Goal: Information Seeking & Learning: Check status

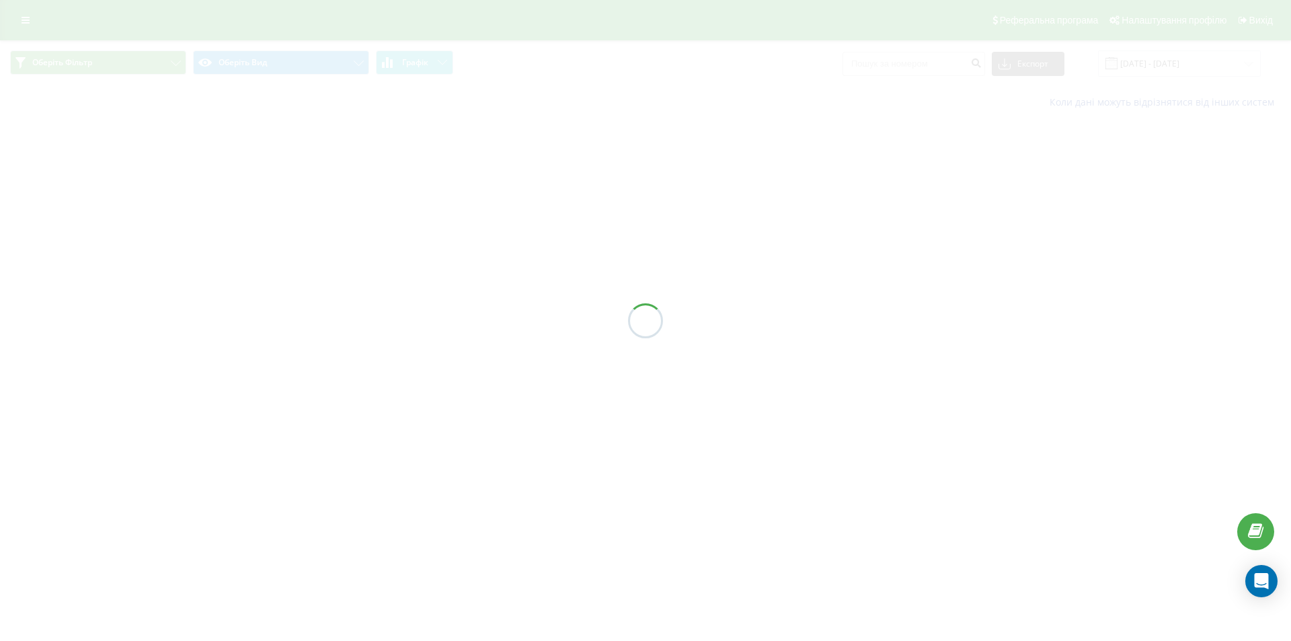
click at [919, 69] on div at bounding box center [645, 320] width 1291 height 641
click at [921, 58] on div at bounding box center [645, 320] width 1291 height 641
click at [919, 61] on input at bounding box center [914, 64] width 143 height 24
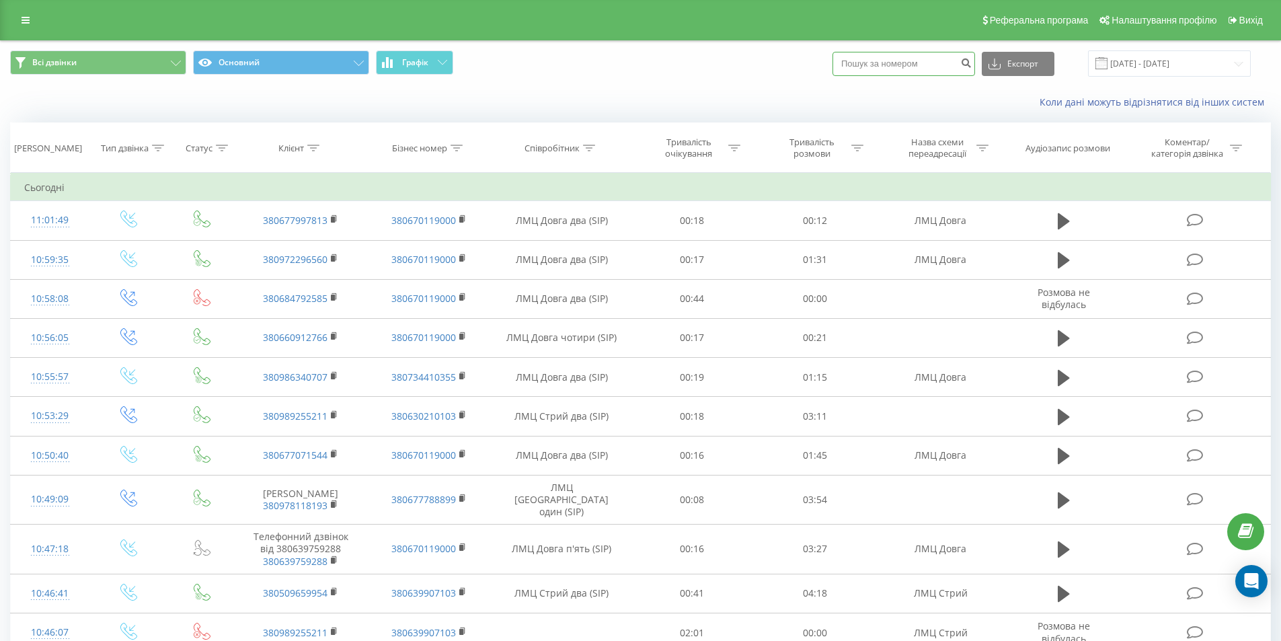
paste input "0509516762"
type input "0509516762"
click at [975, 70] on button "submit" at bounding box center [966, 64] width 18 height 24
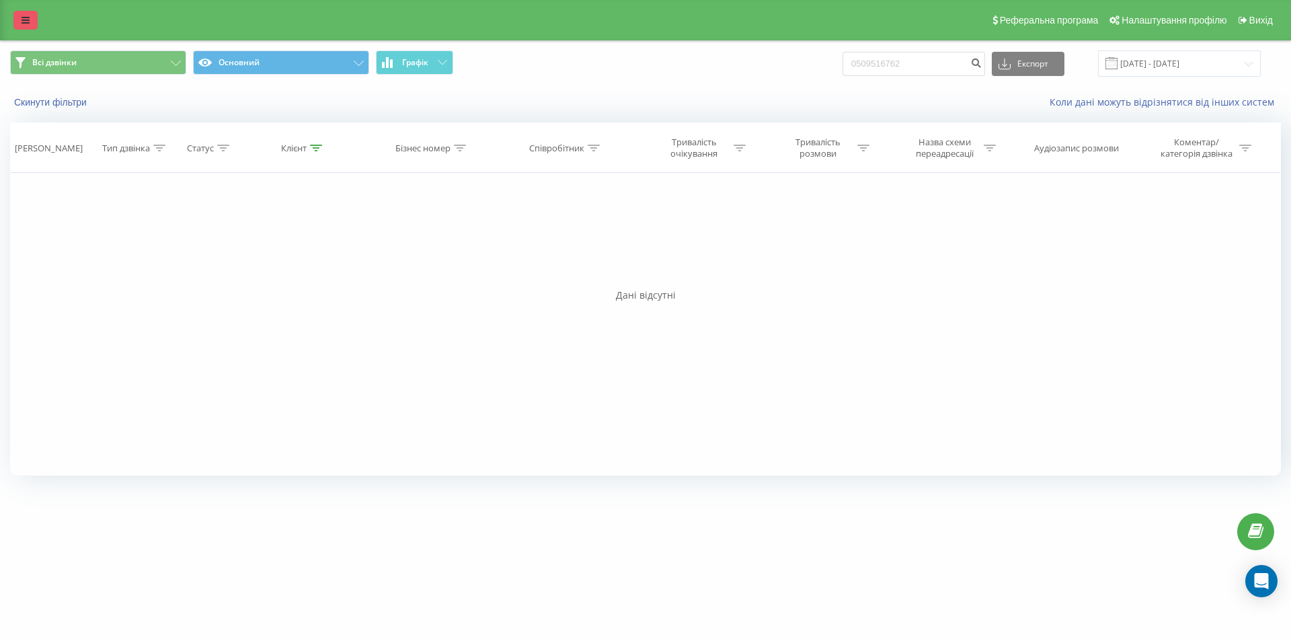
click at [27, 12] on link at bounding box center [25, 20] width 24 height 19
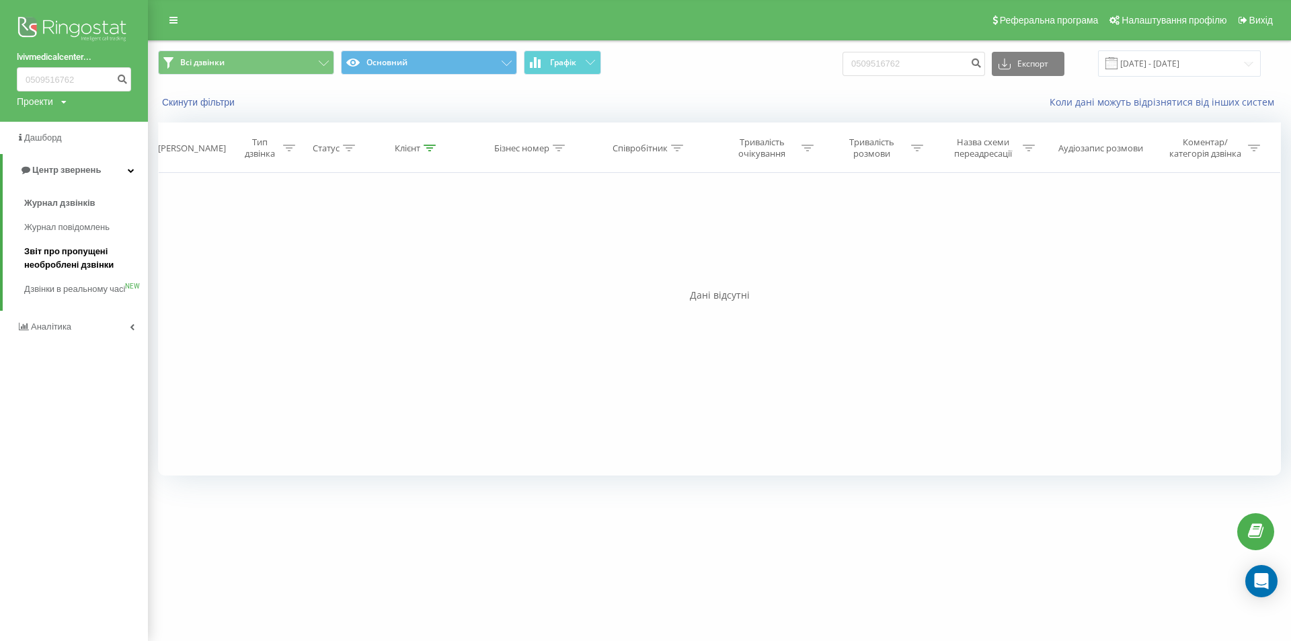
click at [64, 253] on span "Звіт про пропущені необроблені дзвінки" at bounding box center [82, 258] width 117 height 27
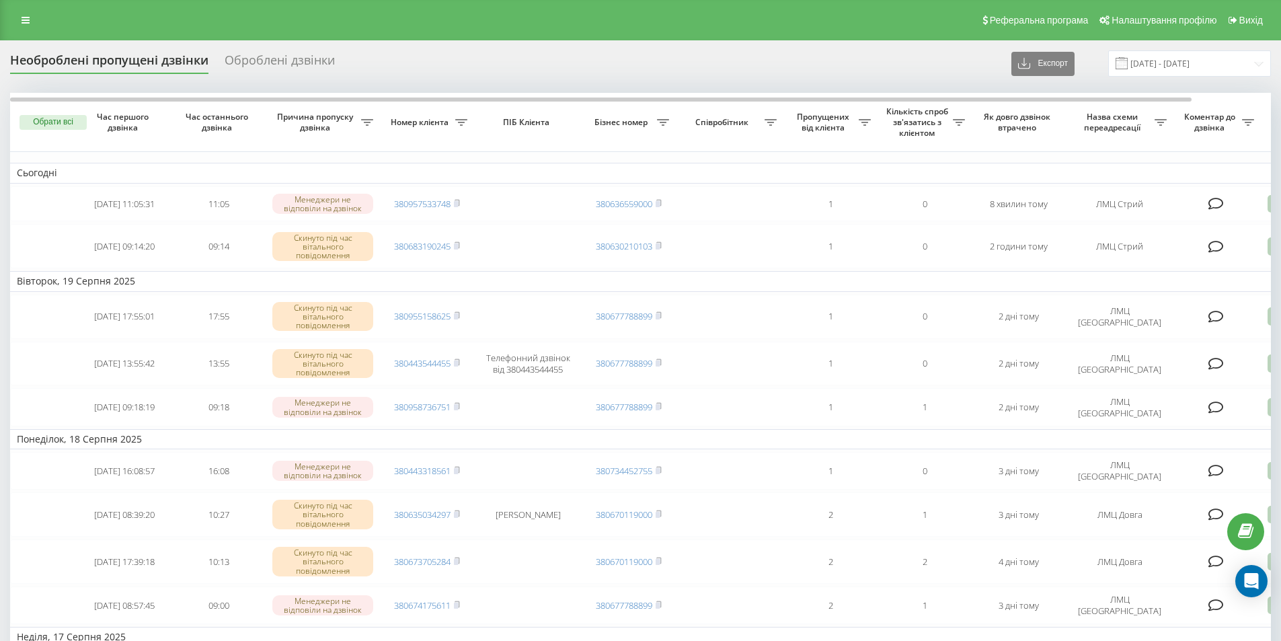
click at [33, 10] on div "Реферальна програма Налаштування профілю Вихід" at bounding box center [640, 20] width 1281 height 40
click at [30, 15] on link at bounding box center [25, 20] width 24 height 19
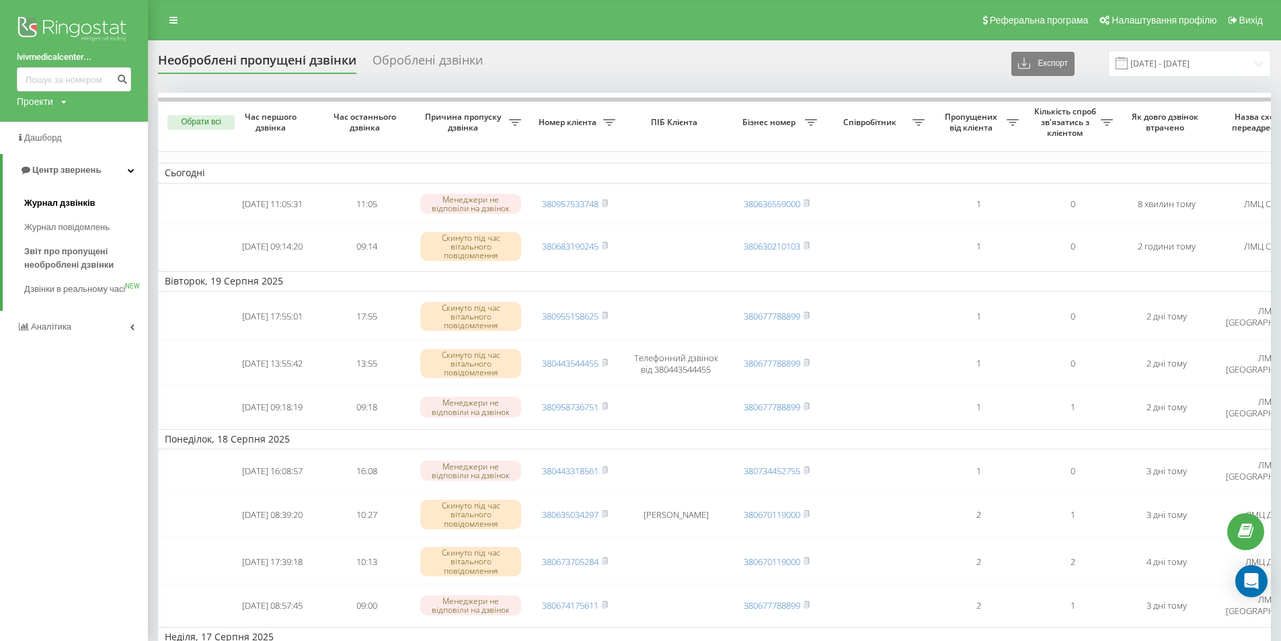
click at [73, 193] on link "Журнал дзвінків" at bounding box center [86, 203] width 124 height 24
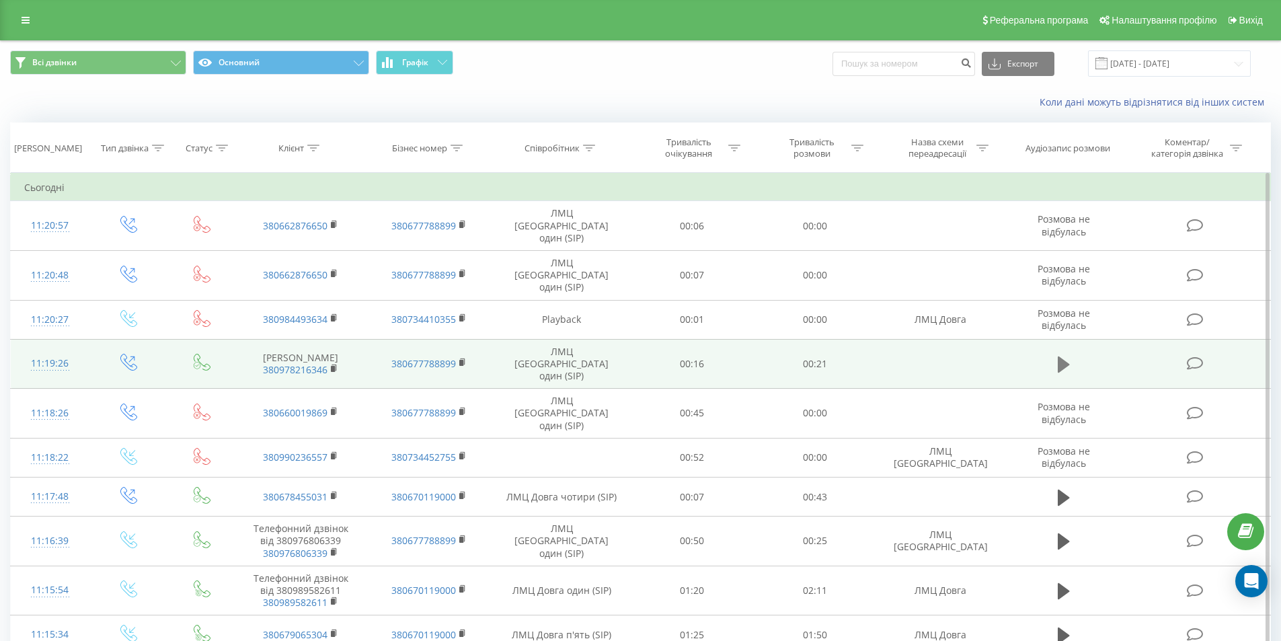
click at [1063, 355] on icon at bounding box center [1064, 364] width 12 height 19
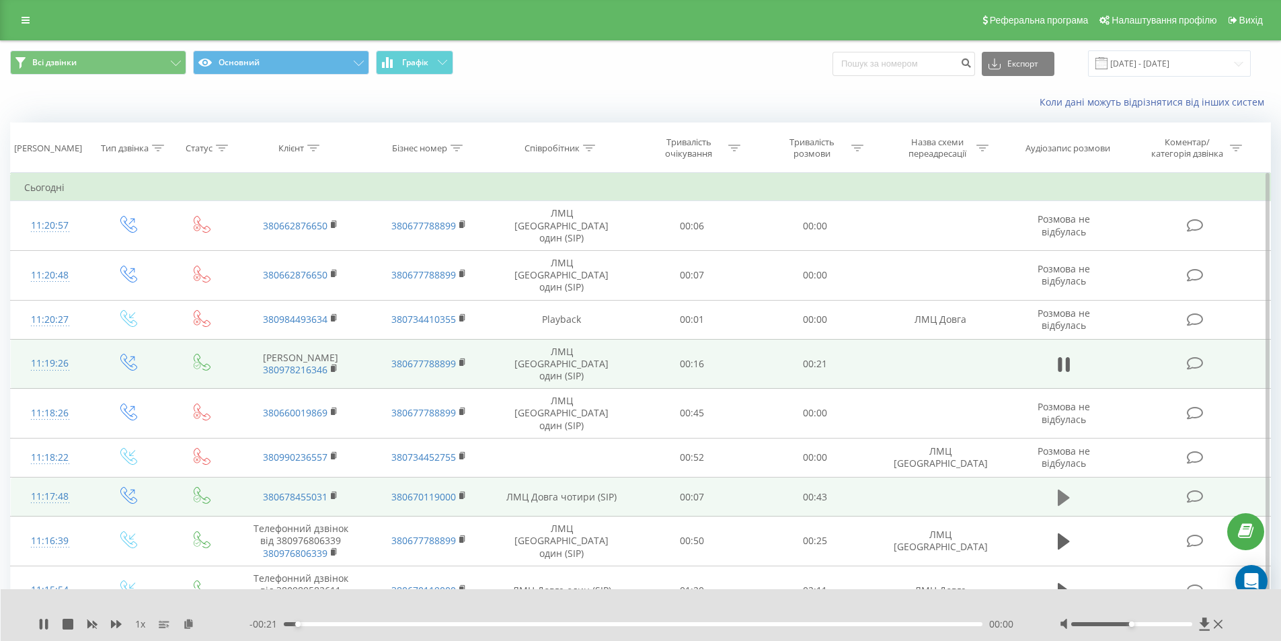
click at [1056, 487] on button at bounding box center [1064, 497] width 20 height 20
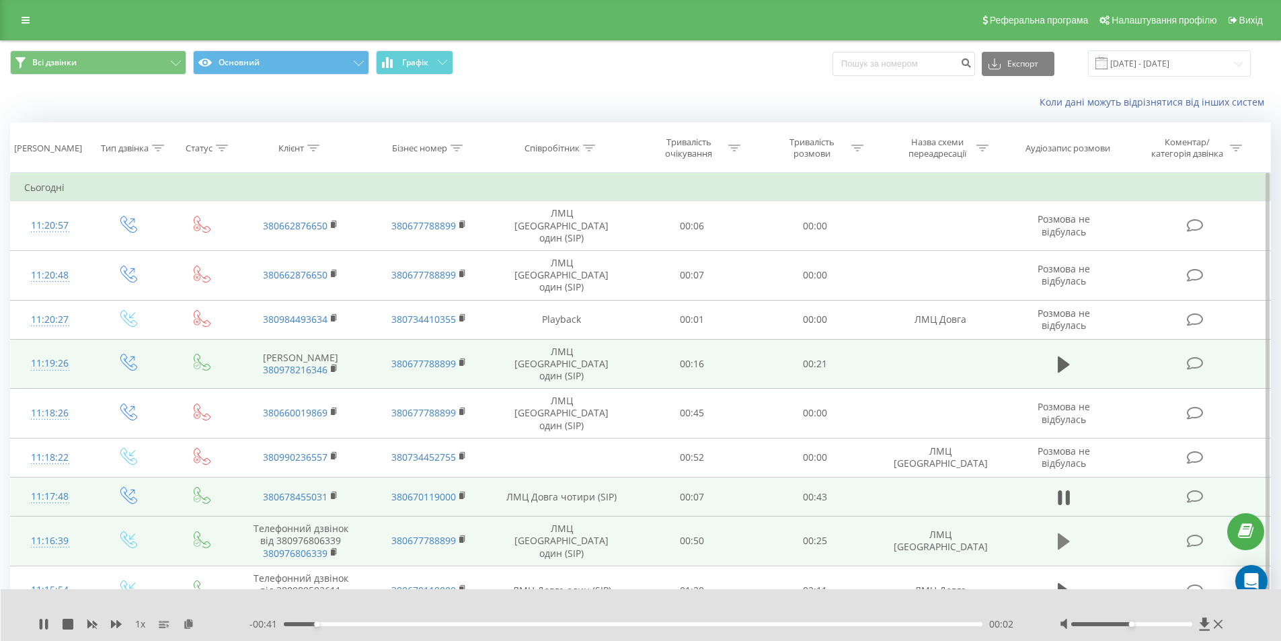
click at [1060, 533] on icon at bounding box center [1064, 541] width 12 height 16
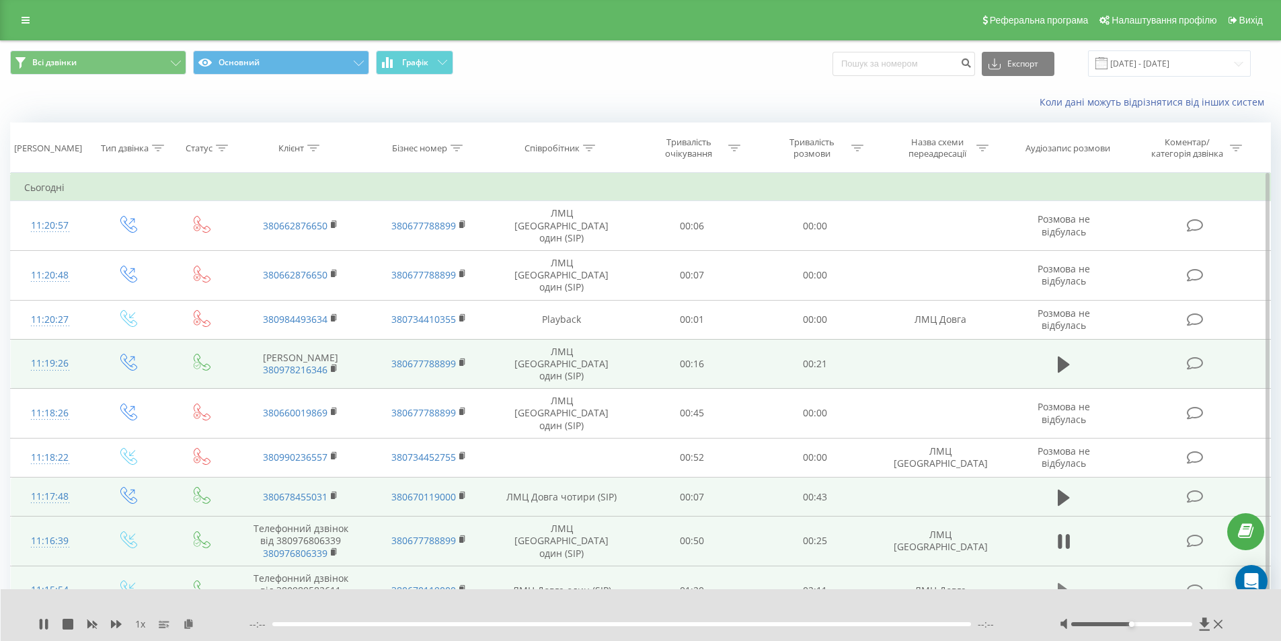
click at [1068, 583] on icon at bounding box center [1064, 591] width 12 height 16
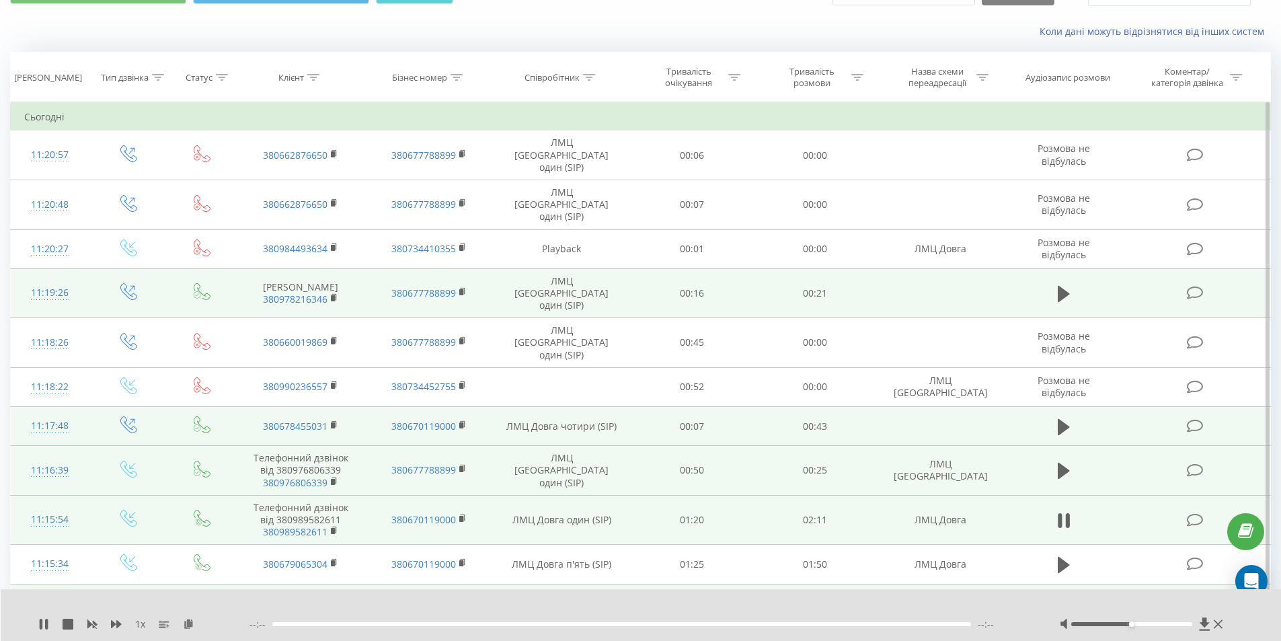
scroll to position [134, 0]
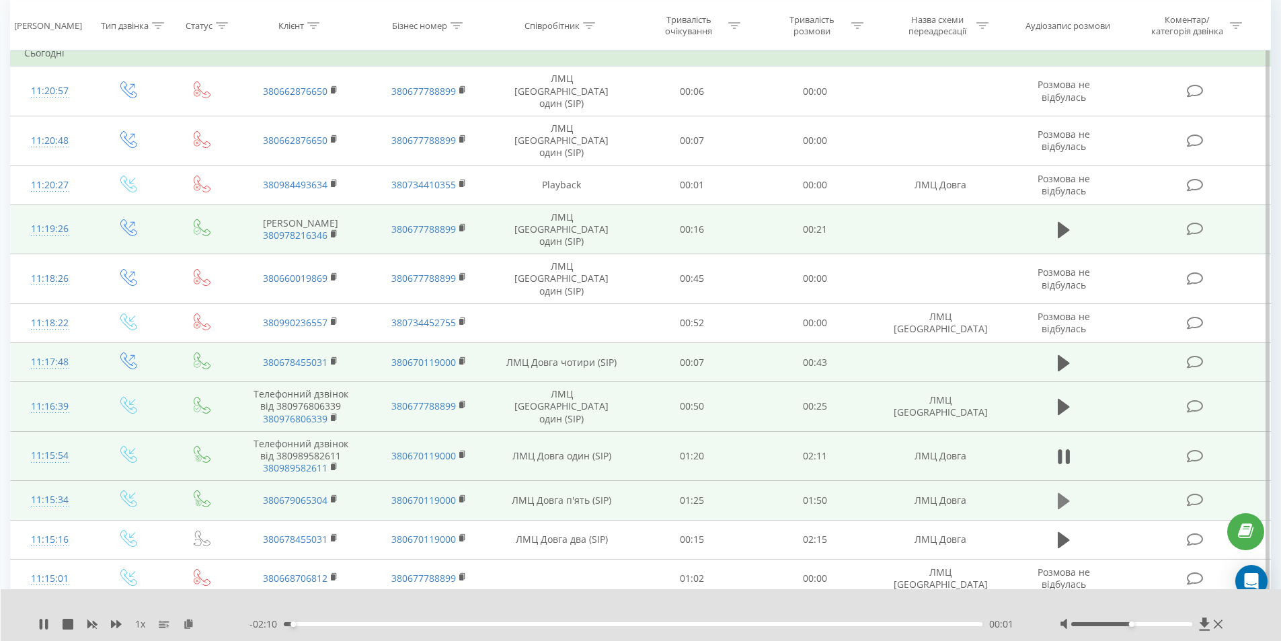
click at [1056, 491] on button at bounding box center [1064, 501] width 20 height 20
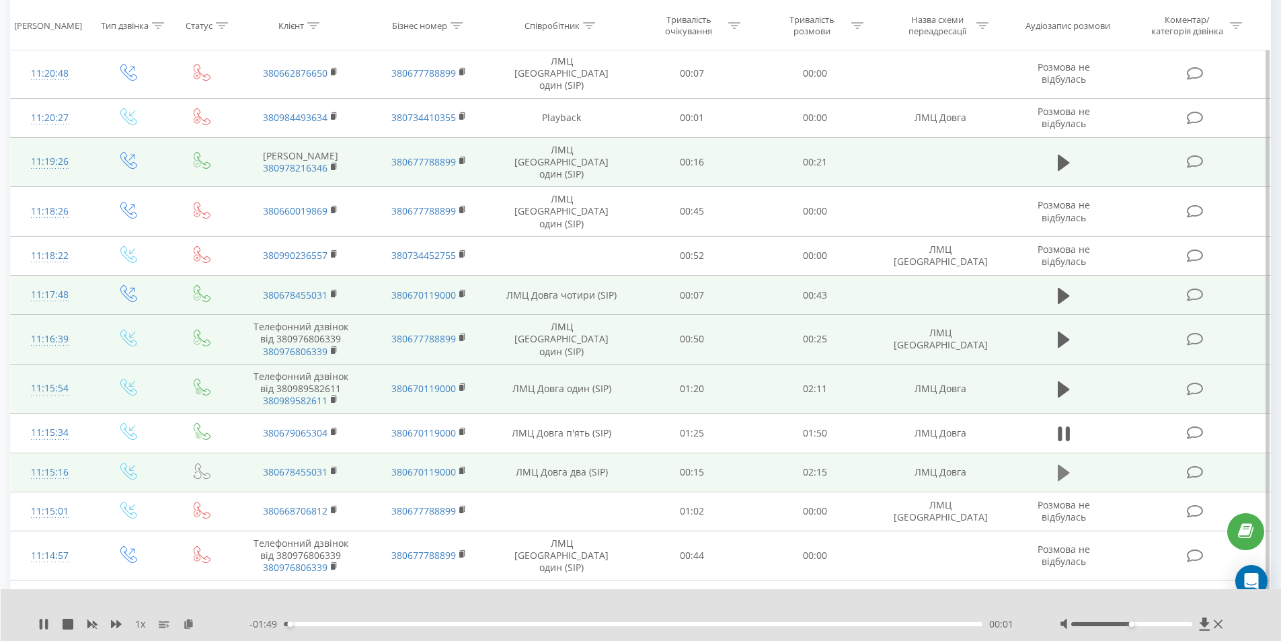
click at [1068, 463] on icon at bounding box center [1064, 472] width 12 height 19
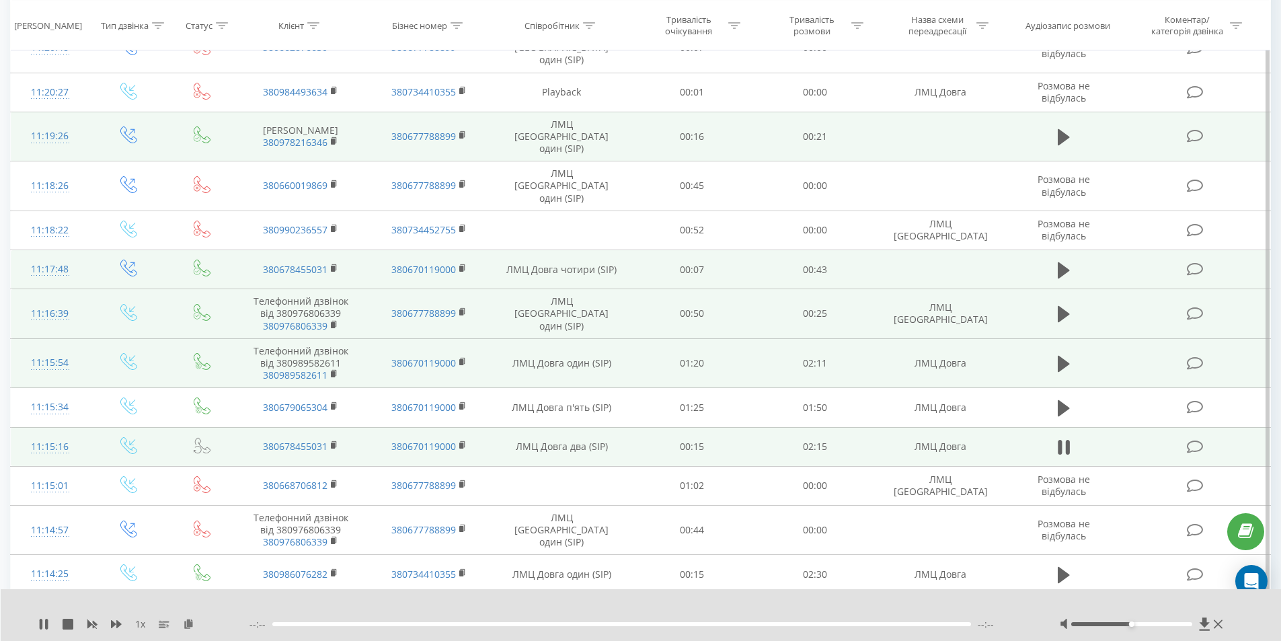
scroll to position [269, 0]
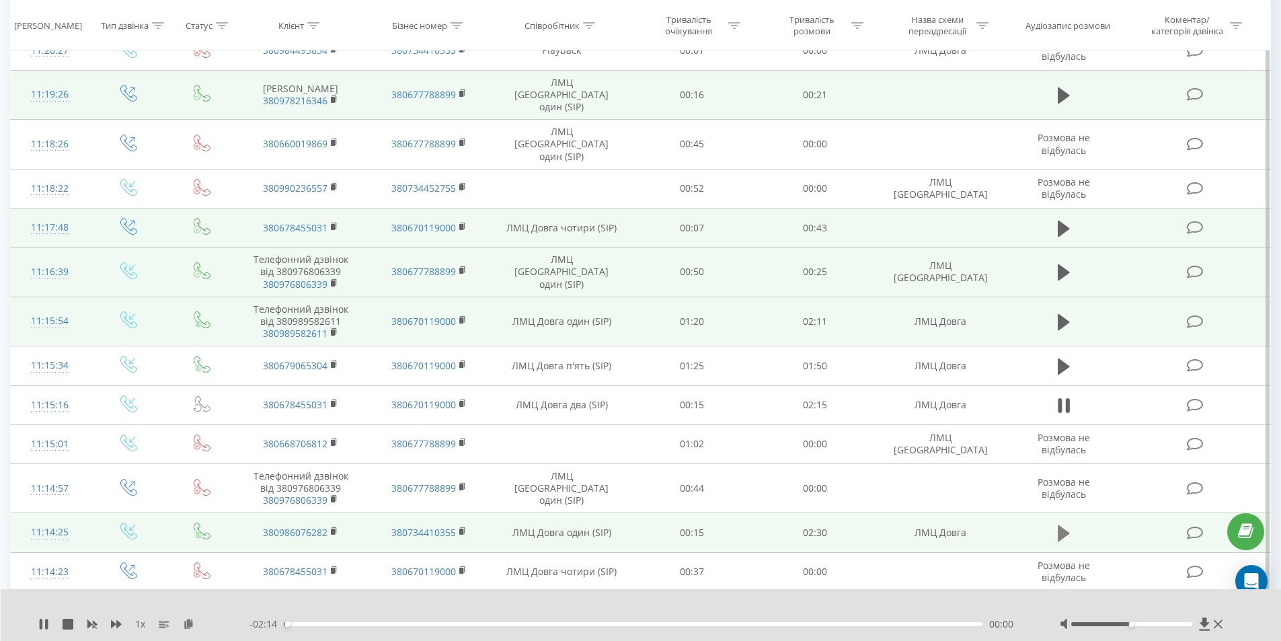
click at [1068, 524] on icon at bounding box center [1064, 533] width 12 height 19
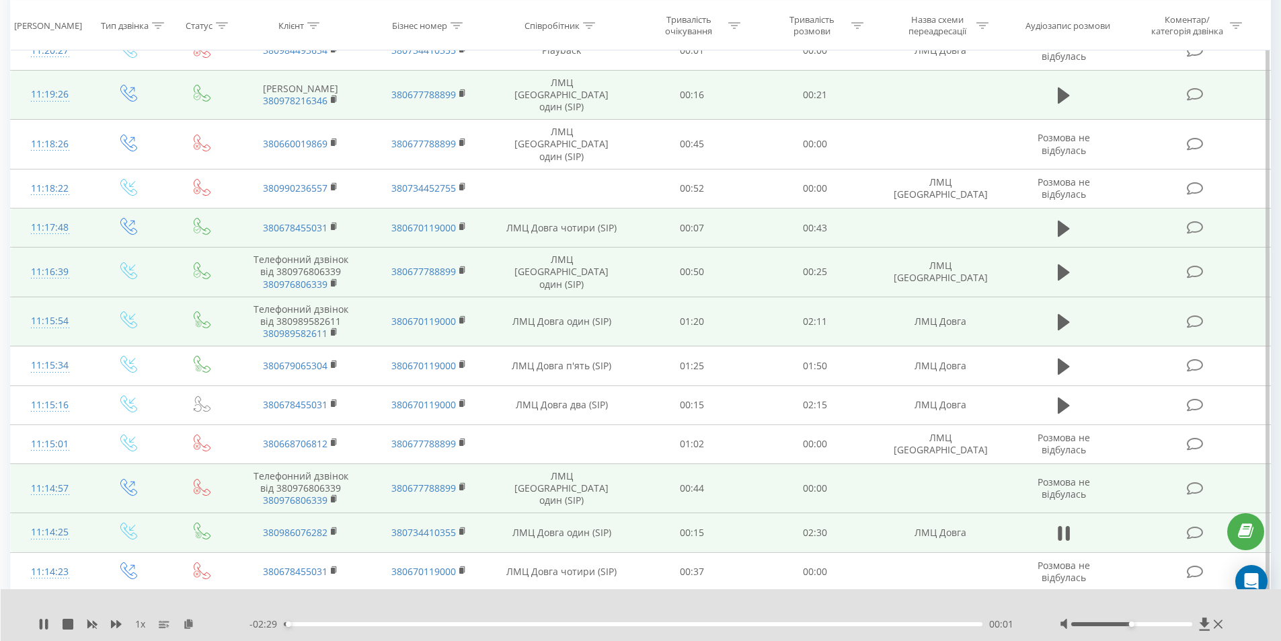
scroll to position [403, 0]
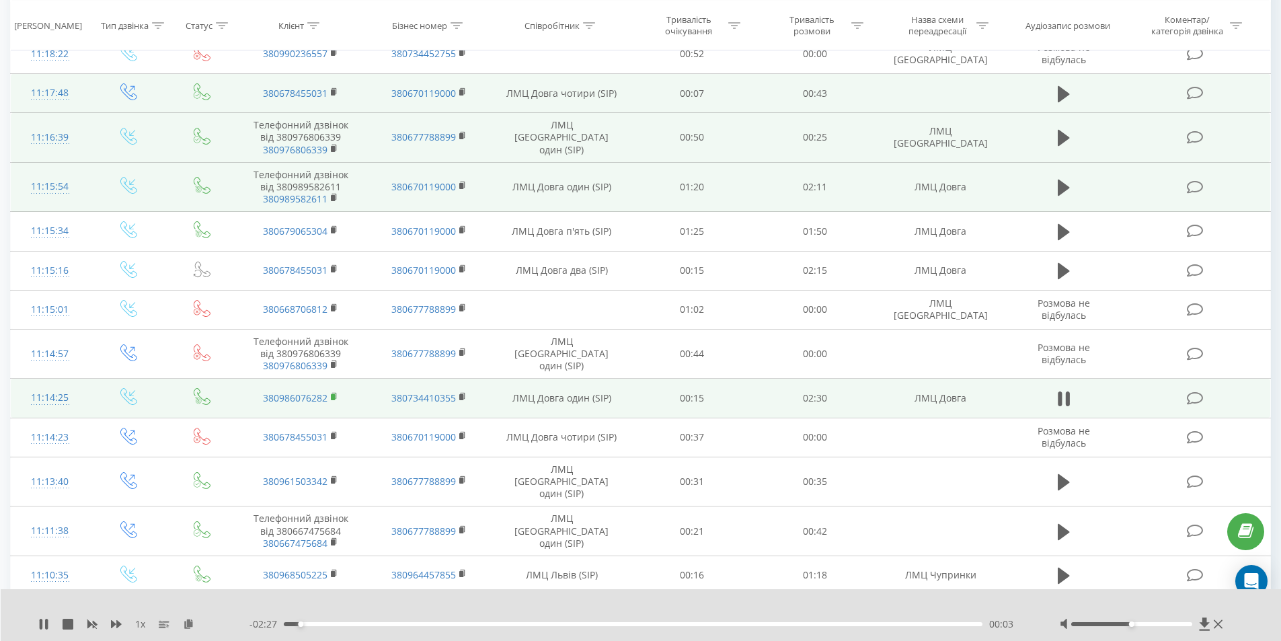
click at [334, 394] on rect at bounding box center [333, 397] width 4 height 6
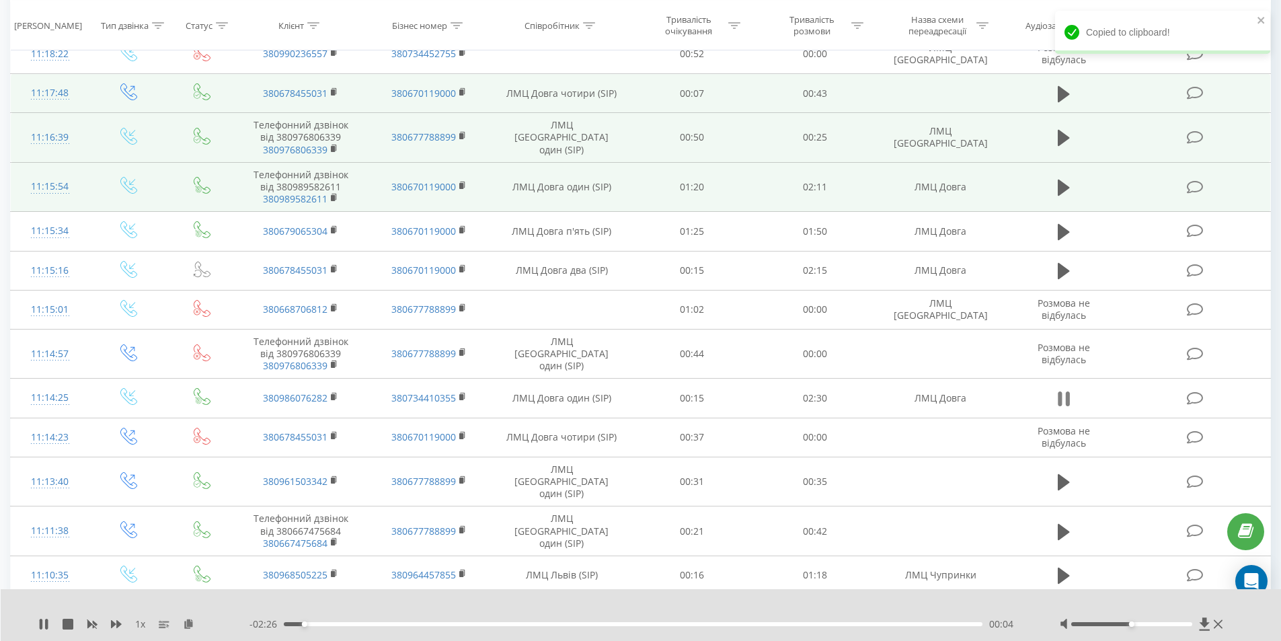
click at [1063, 389] on icon at bounding box center [1064, 398] width 12 height 19
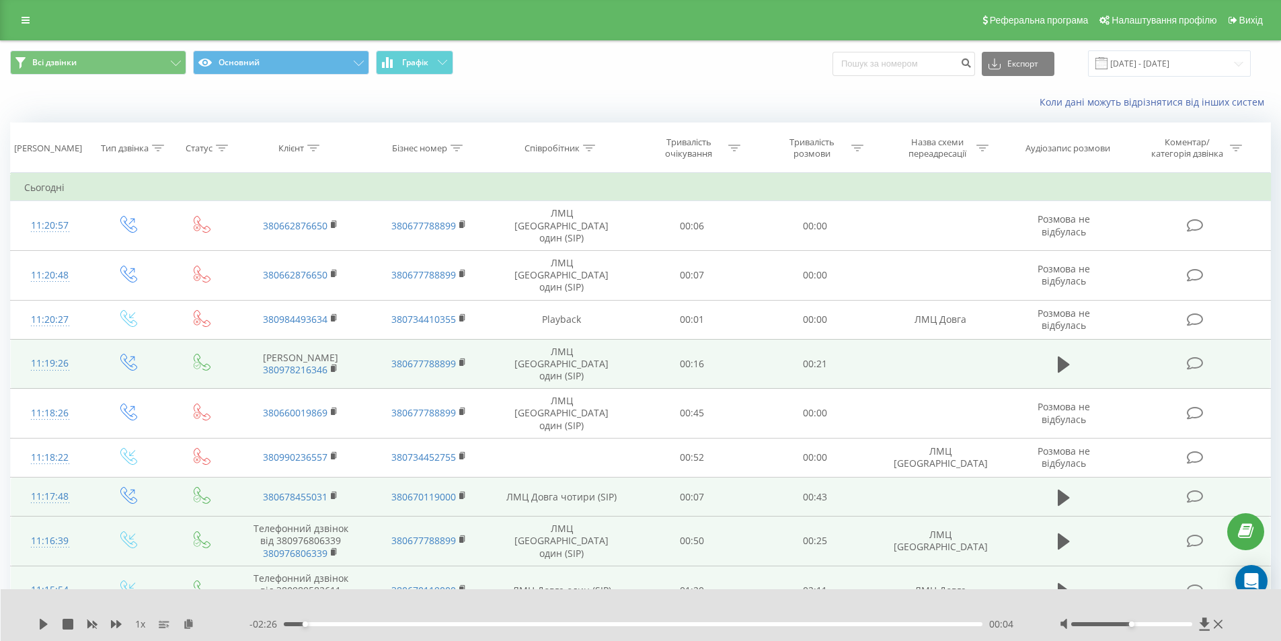
click at [31, 26] on link at bounding box center [25, 20] width 24 height 19
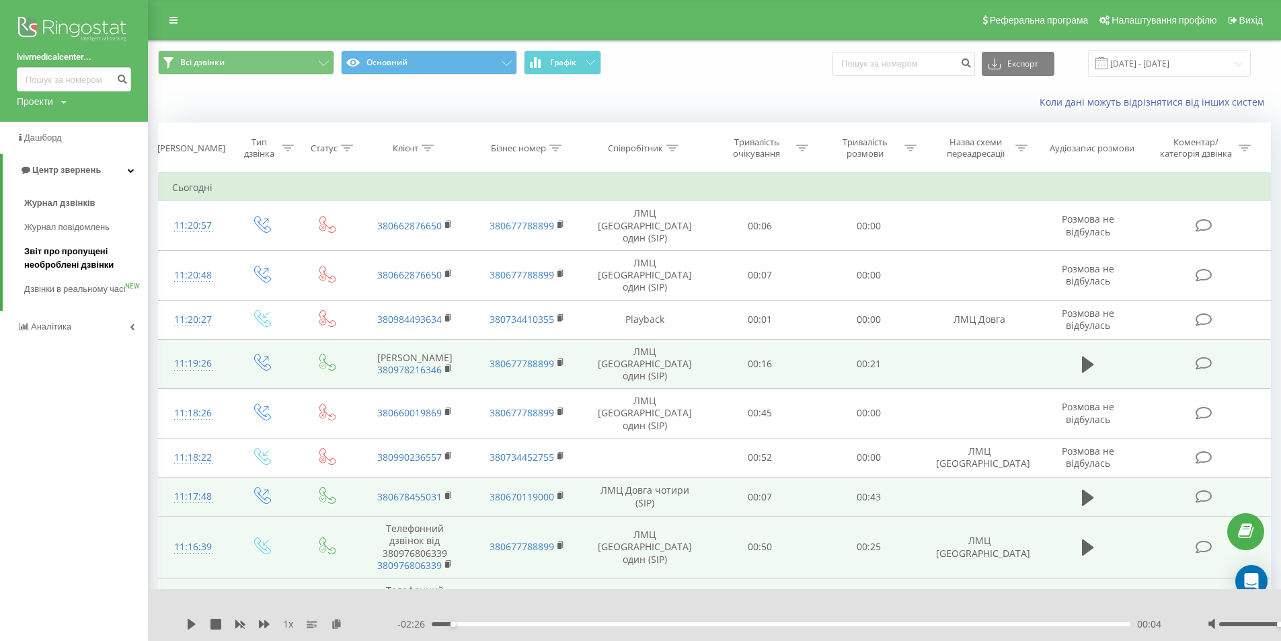
click at [37, 268] on span "Звіт про пропущені необроблені дзвінки" at bounding box center [82, 258] width 117 height 27
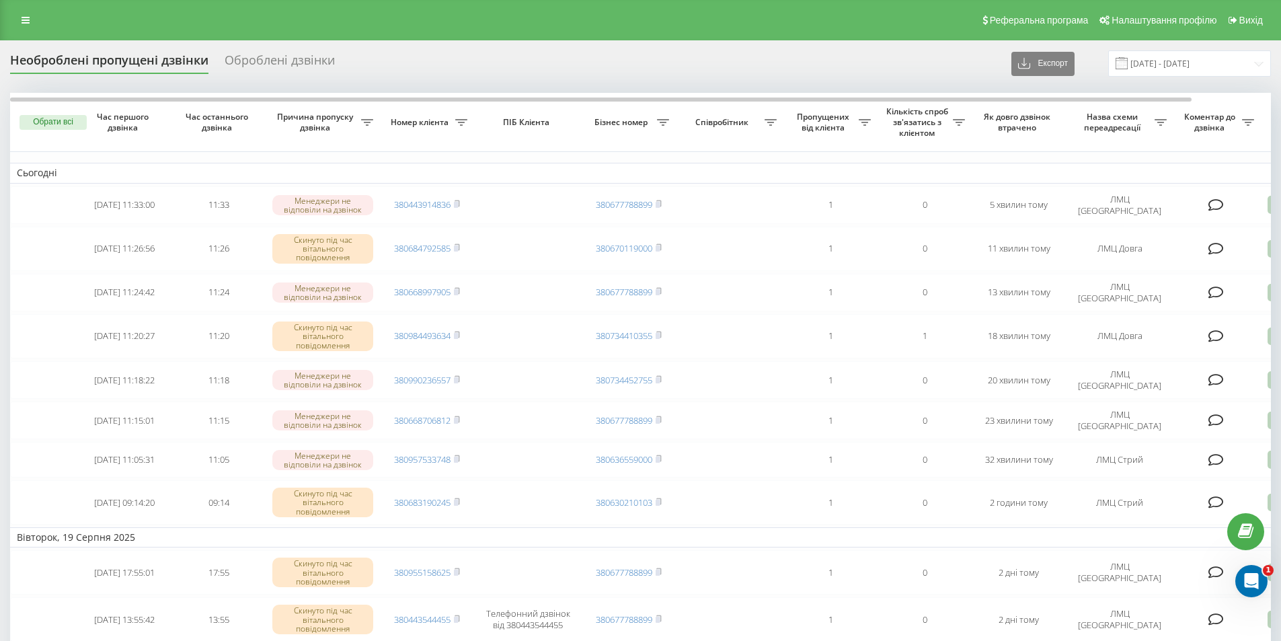
click at [20, 5] on div "Реферальна програма Налаштування профілю Вихід" at bounding box center [640, 20] width 1281 height 40
click at [23, 17] on icon at bounding box center [26, 19] width 8 height 9
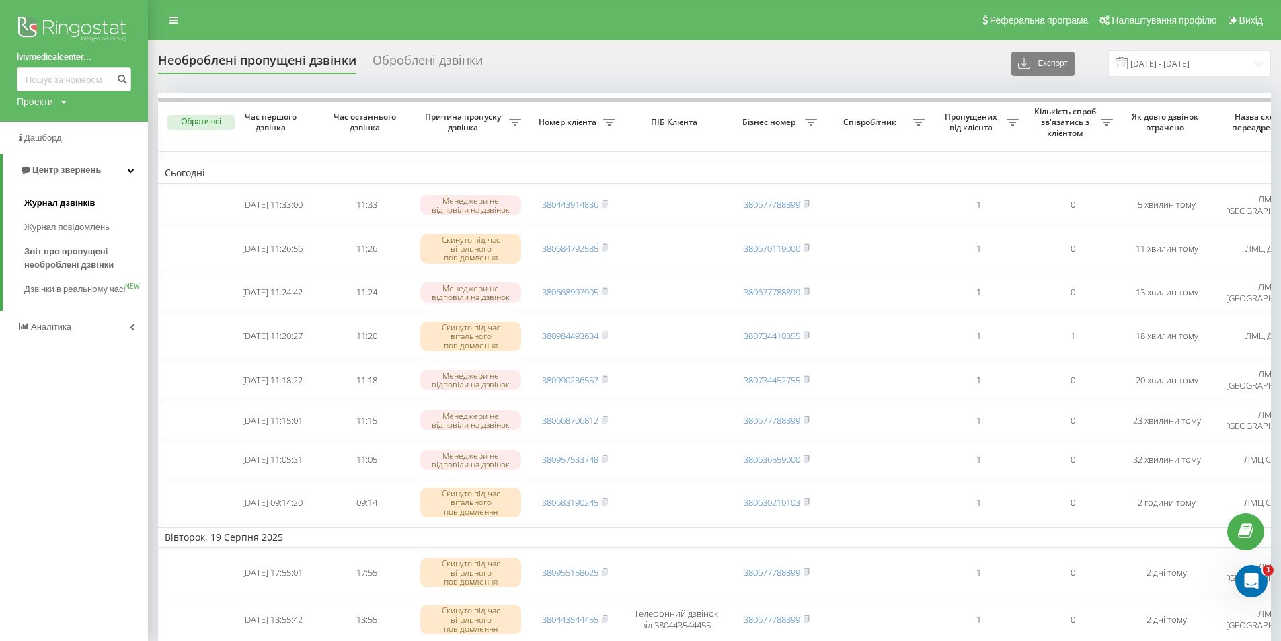
click at [74, 196] on link "Журнал дзвінків" at bounding box center [86, 203] width 124 height 24
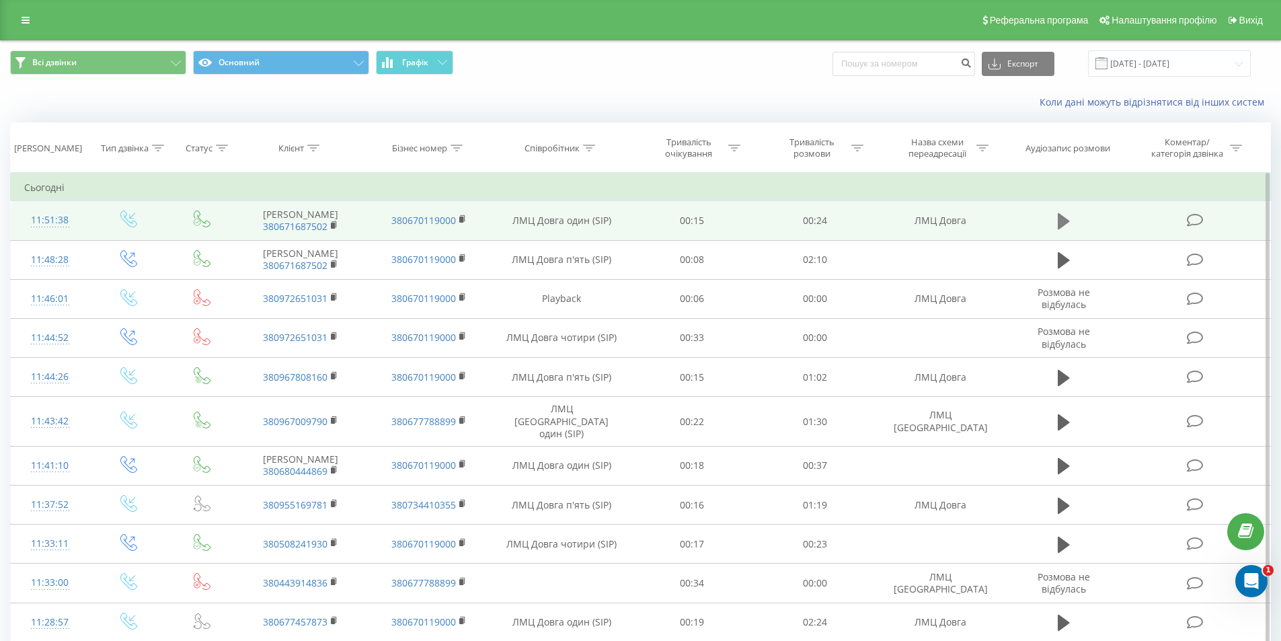
click at [1059, 227] on icon at bounding box center [1064, 221] width 12 height 16
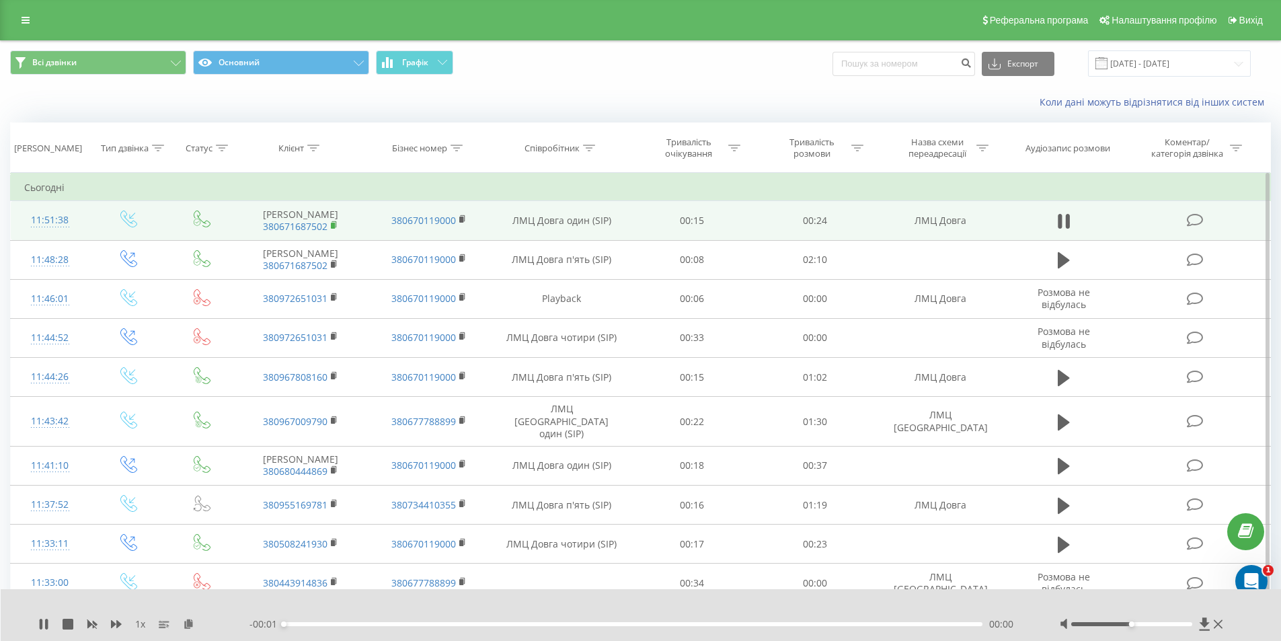
click at [334, 226] on rect at bounding box center [333, 226] width 4 height 6
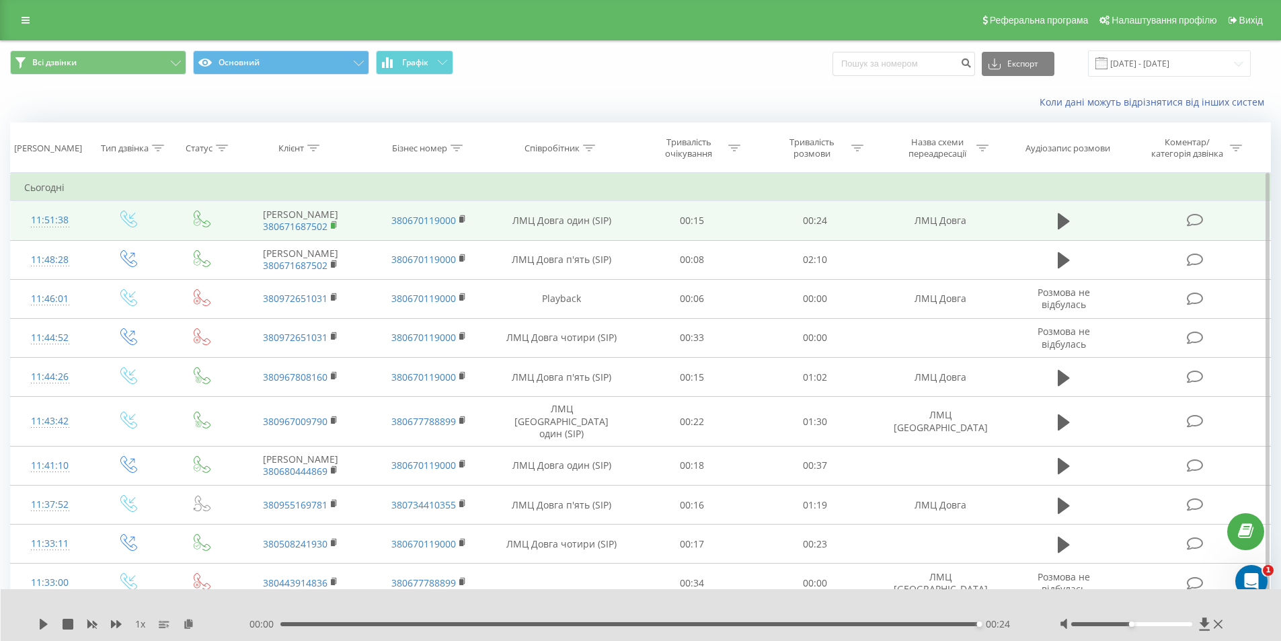
click at [336, 224] on icon at bounding box center [334, 225] width 7 height 9
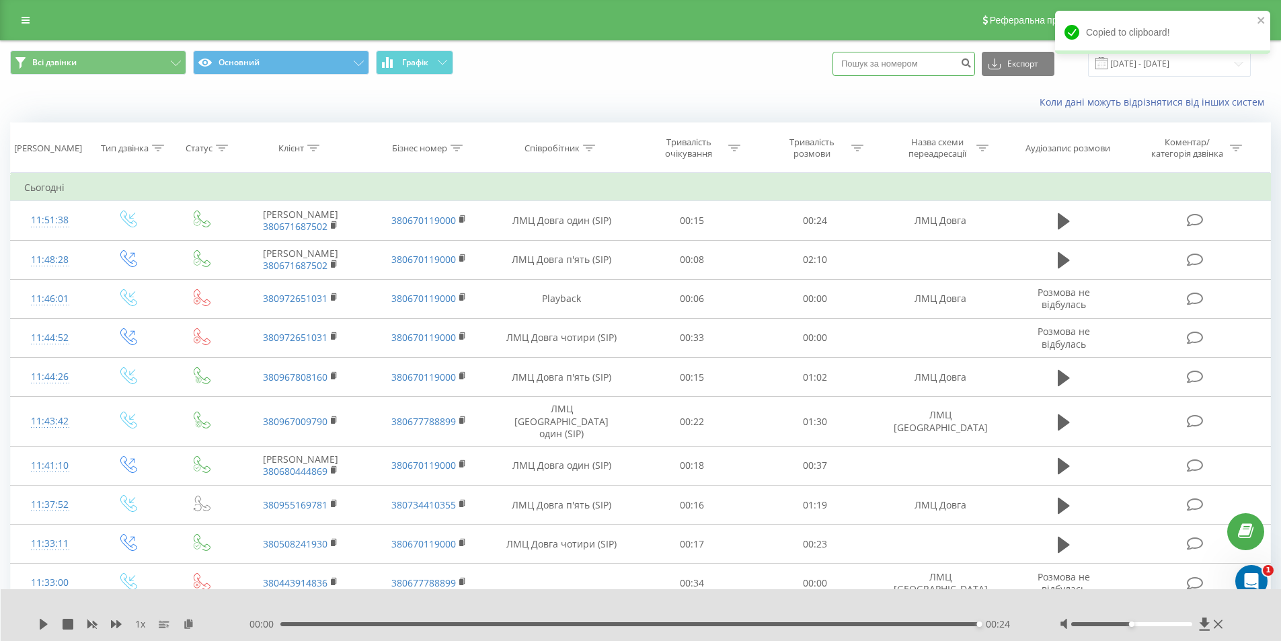
click at [927, 73] on input at bounding box center [903, 64] width 143 height 24
paste input "380671687502"
type input "380671687502"
click at [974, 69] on button "submit" at bounding box center [966, 64] width 18 height 24
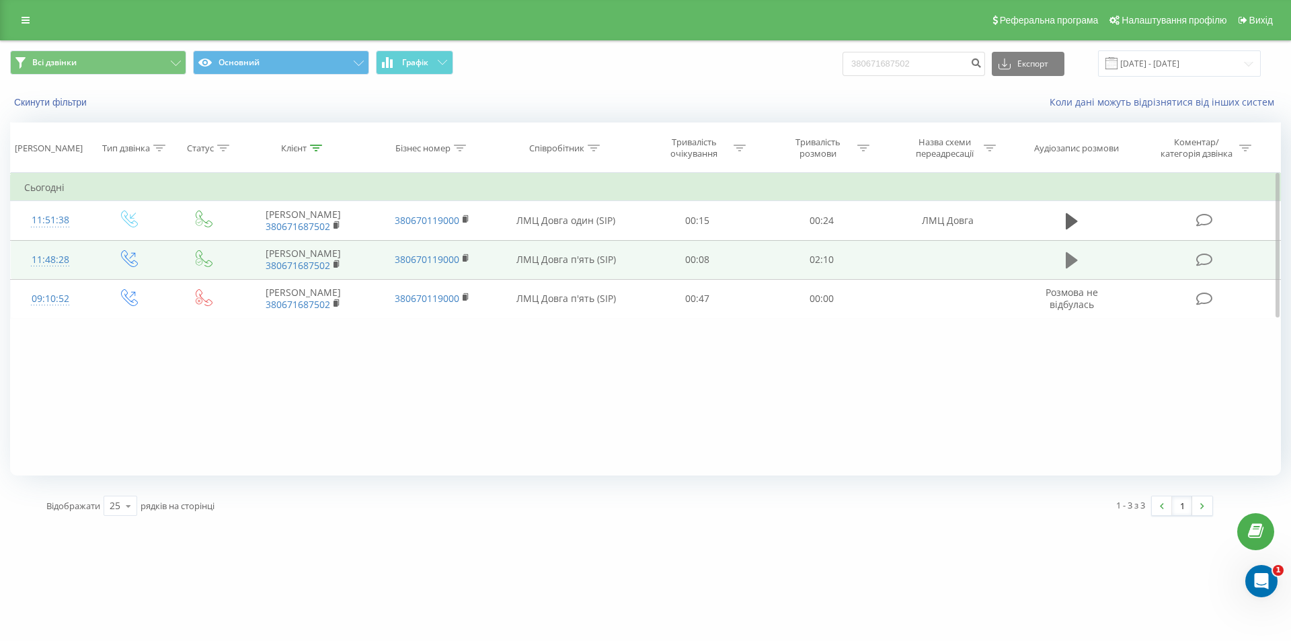
click at [1079, 264] on button at bounding box center [1072, 260] width 20 height 20
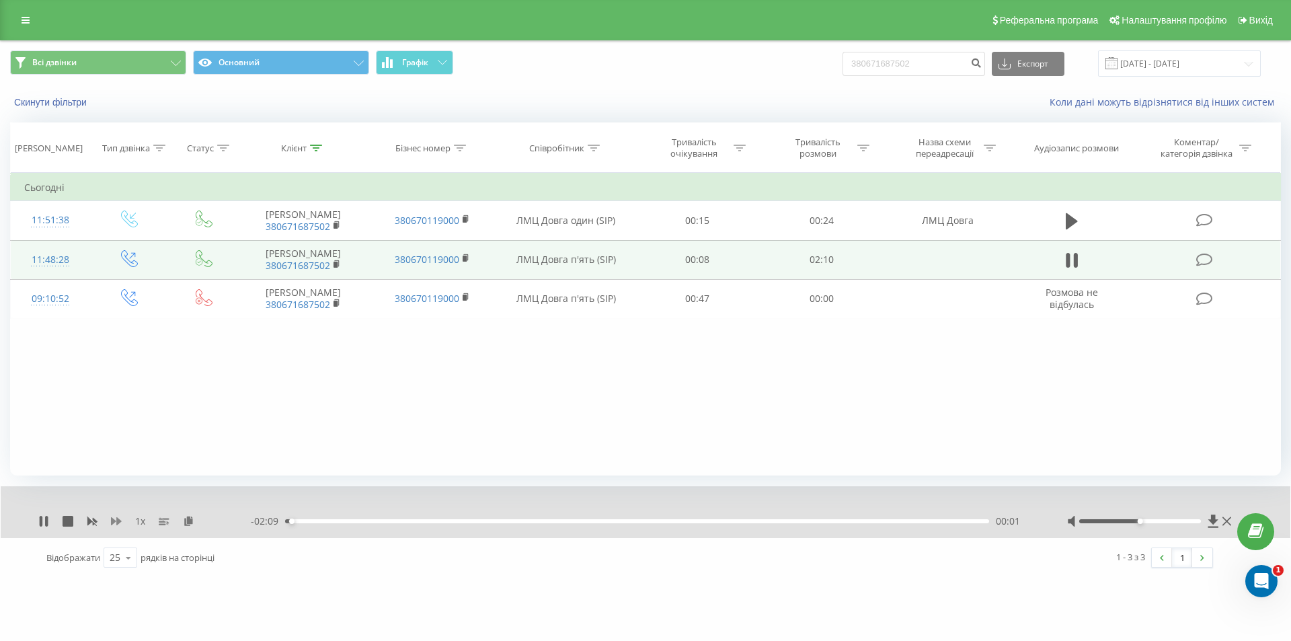
click at [112, 526] on icon at bounding box center [116, 521] width 11 height 11
drag, startPoint x: 1173, startPoint y: 526, endPoint x: 1196, endPoint y: 523, distance: 23.0
click at [1198, 526] on div at bounding box center [1150, 520] width 167 height 13
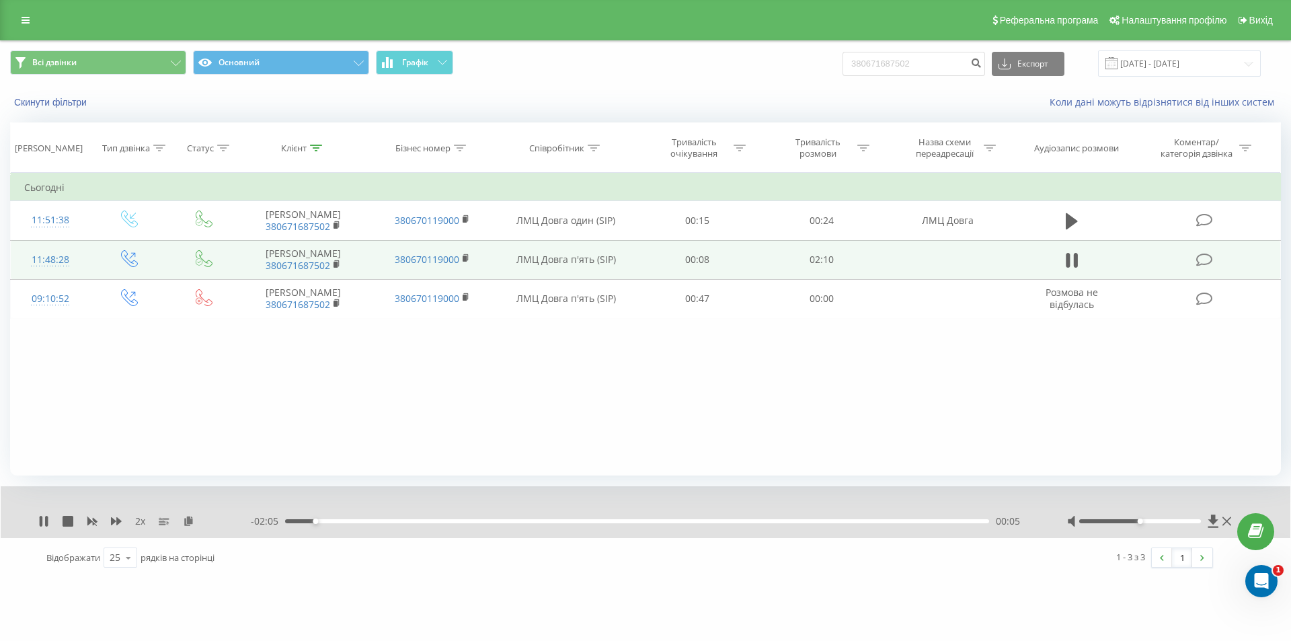
click at [1190, 522] on div at bounding box center [1140, 521] width 122 height 4
click at [708, 523] on div "00:39" at bounding box center [637, 521] width 704 height 4
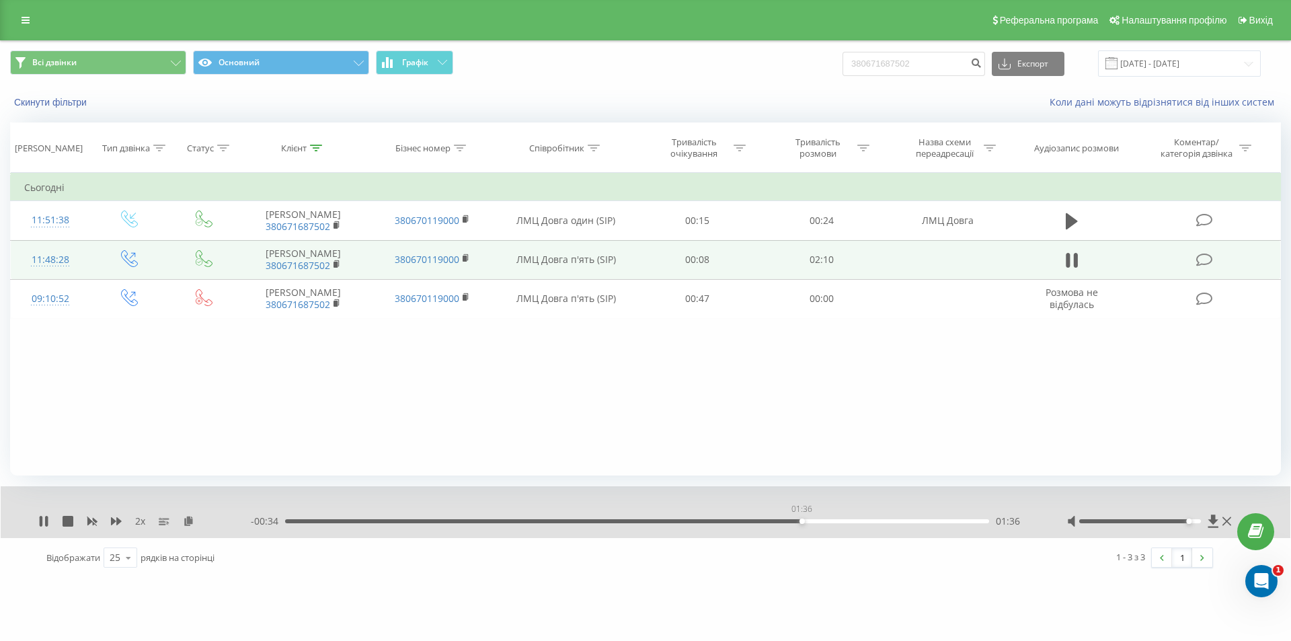
click at [802, 520] on div "01:36" at bounding box center [637, 521] width 704 height 4
click at [41, 525] on icon at bounding box center [41, 521] width 3 height 11
click at [35, 9] on div "Реферальна програма Налаштування профілю Вихід" at bounding box center [645, 20] width 1291 height 40
click at [28, 38] on div "Реферальна програма Налаштування профілю Вихід" at bounding box center [645, 20] width 1291 height 40
click at [28, 31] on div "Реферальна програма Налаштування профілю Вихід" at bounding box center [645, 20] width 1291 height 40
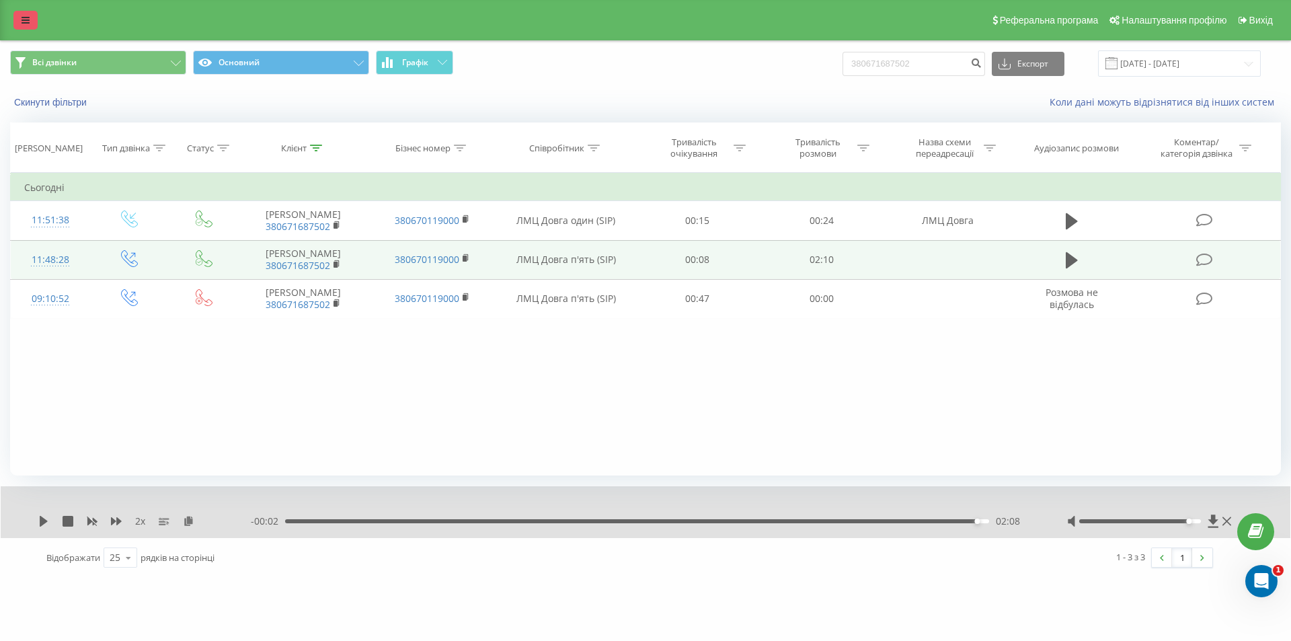
click at [28, 25] on link at bounding box center [25, 20] width 24 height 19
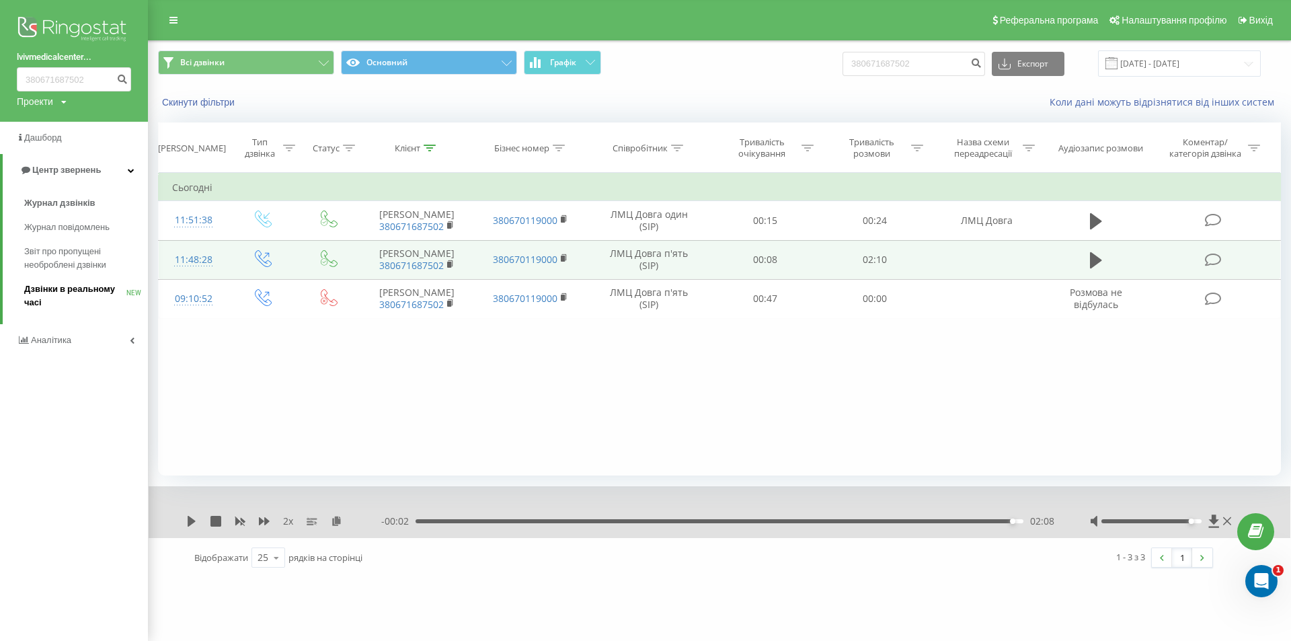
click at [93, 280] on link "Дзвінки в реальному часі NEW" at bounding box center [86, 296] width 124 height 38
click at [89, 263] on span "Звіт про пропущені необроблені дзвінки" at bounding box center [82, 258] width 117 height 27
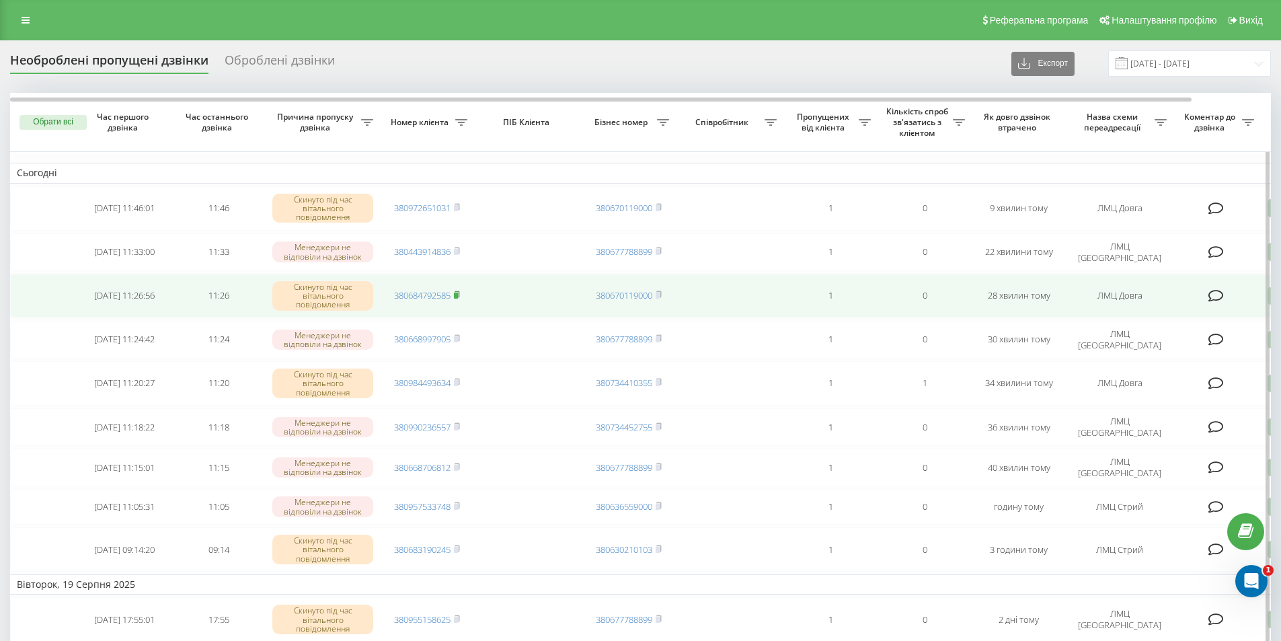
click at [458, 293] on rect at bounding box center [456, 295] width 4 height 6
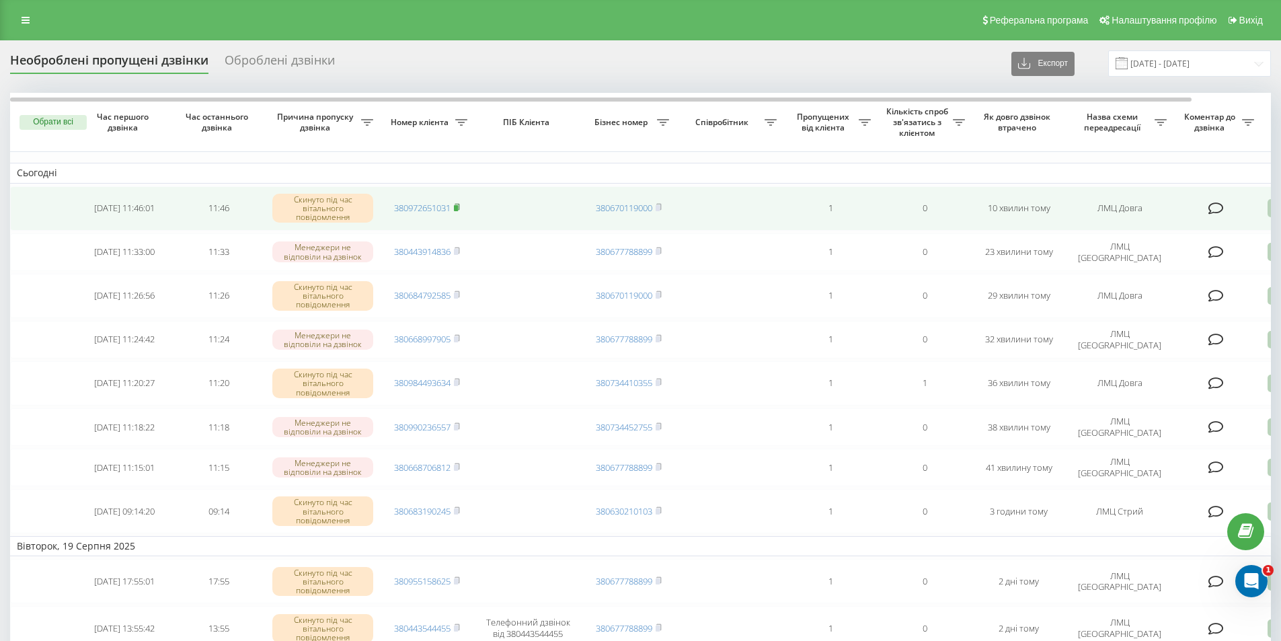
click at [458, 206] on rect at bounding box center [456, 208] width 4 height 6
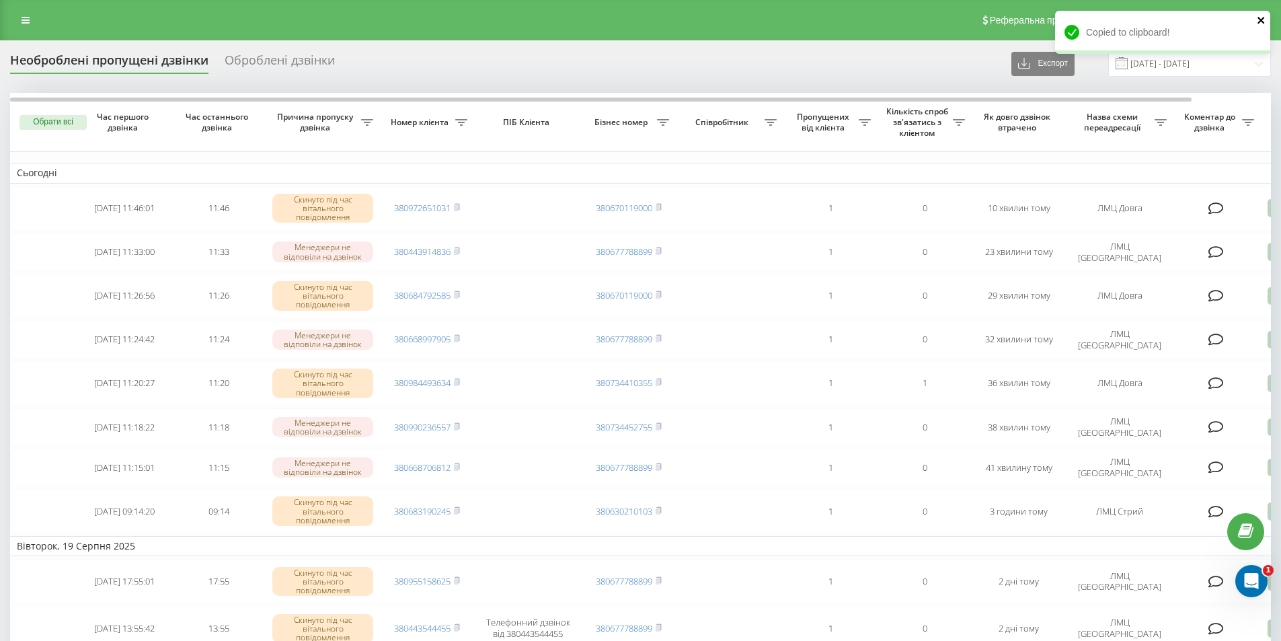
click at [1261, 21] on icon "close" at bounding box center [1260, 20] width 7 height 7
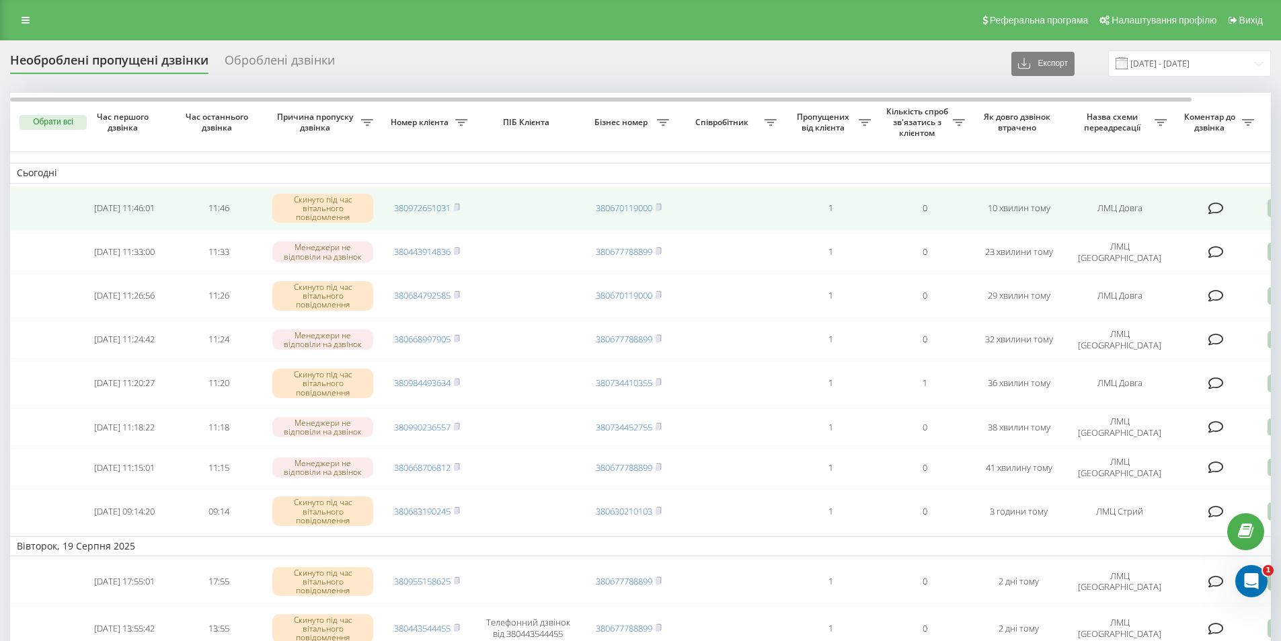
click at [1218, 204] on icon at bounding box center [1215, 208] width 15 height 13
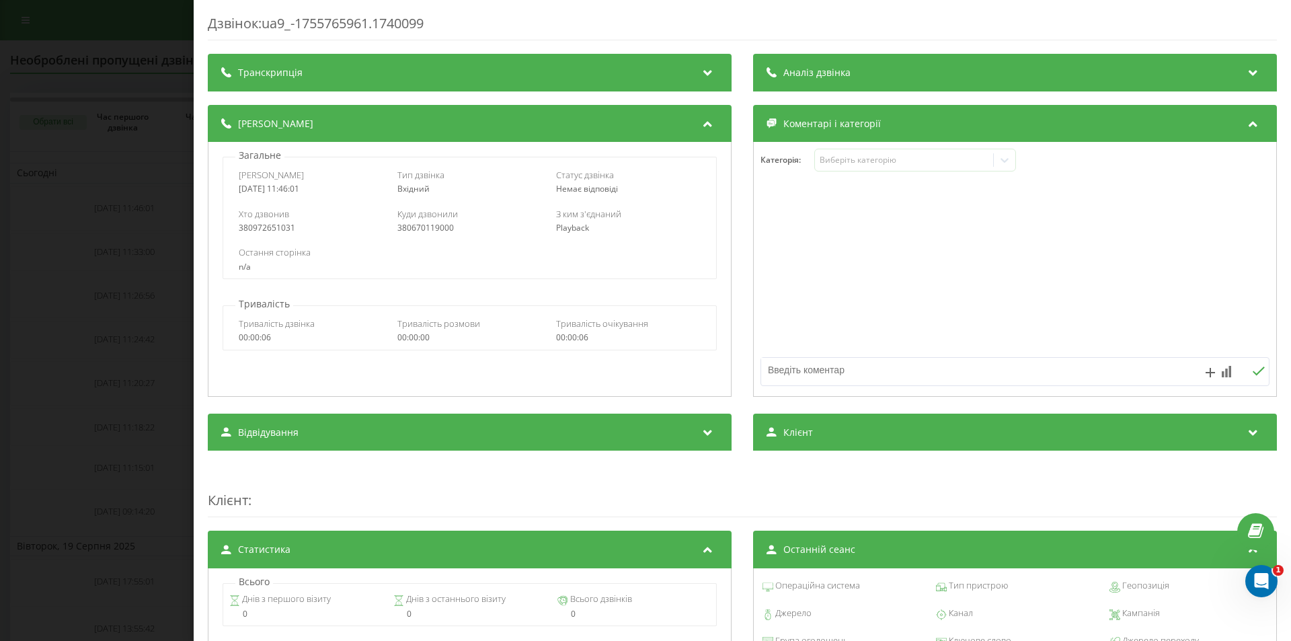
click at [163, 58] on div "Дзвінок : ua9_-1755765961.1740099 Транскрипція Для AI-аналізу майбутніх дзвінкі…" at bounding box center [645, 320] width 1291 height 641
